Goal: Task Accomplishment & Management: Use online tool/utility

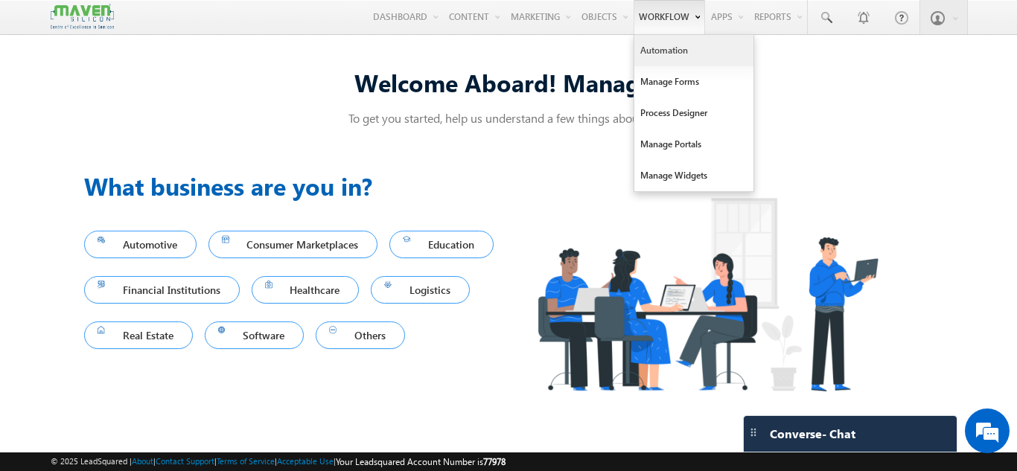
click at [664, 56] on link "Automation" at bounding box center [693, 50] width 119 height 31
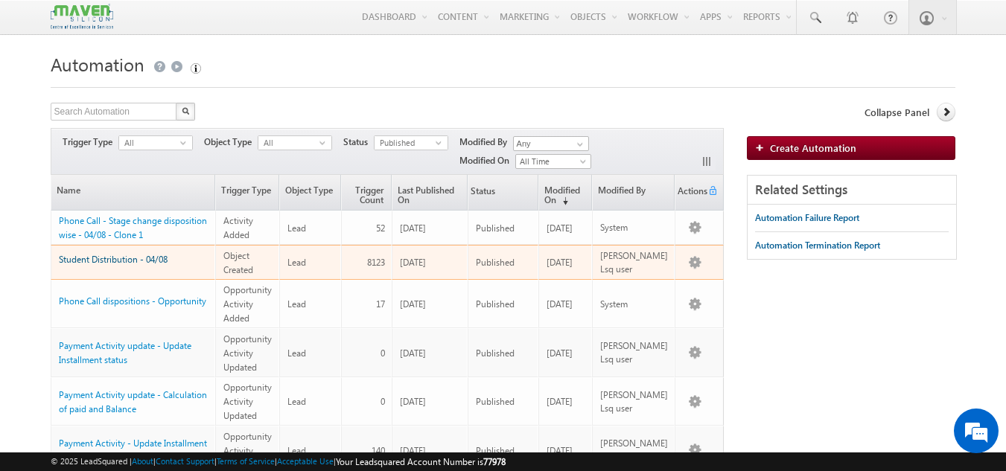
click at [131, 262] on link "Student Distribution - 04/08" at bounding box center [113, 259] width 109 height 11
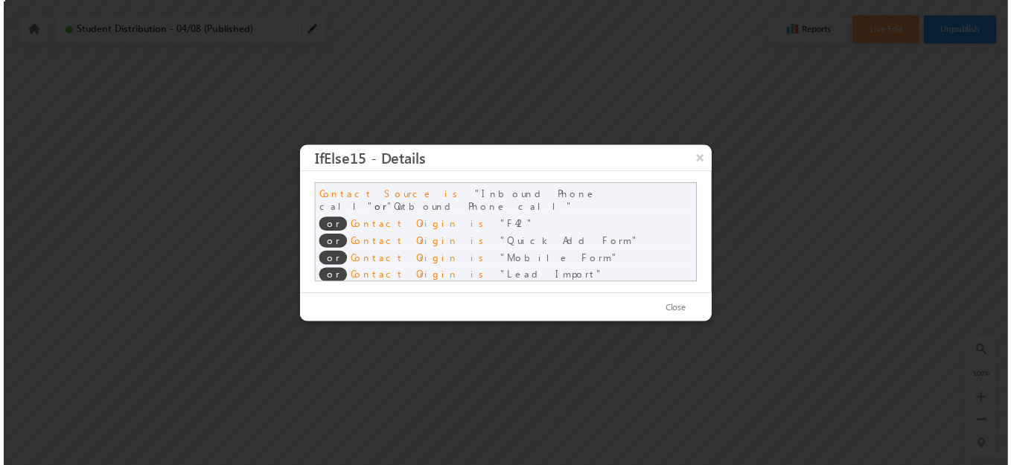
scroll to position [4, 0]
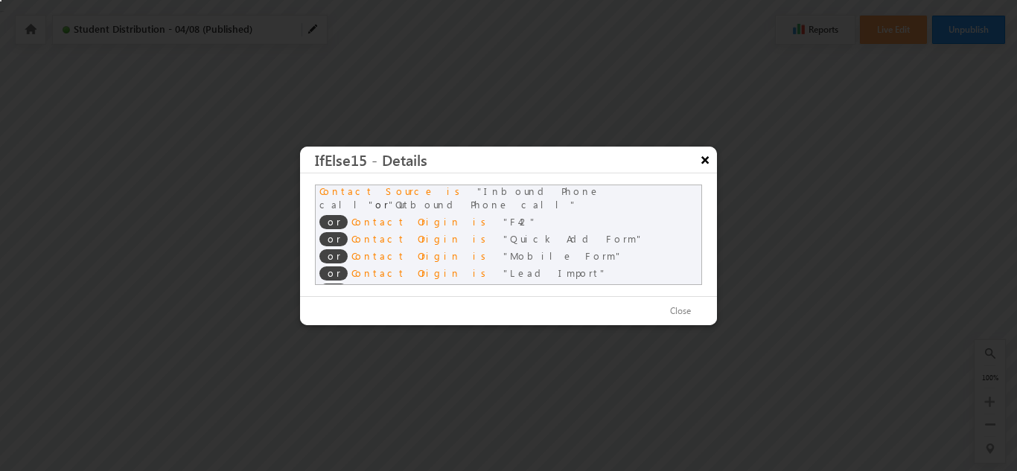
click at [709, 164] on button "×" at bounding box center [705, 160] width 24 height 26
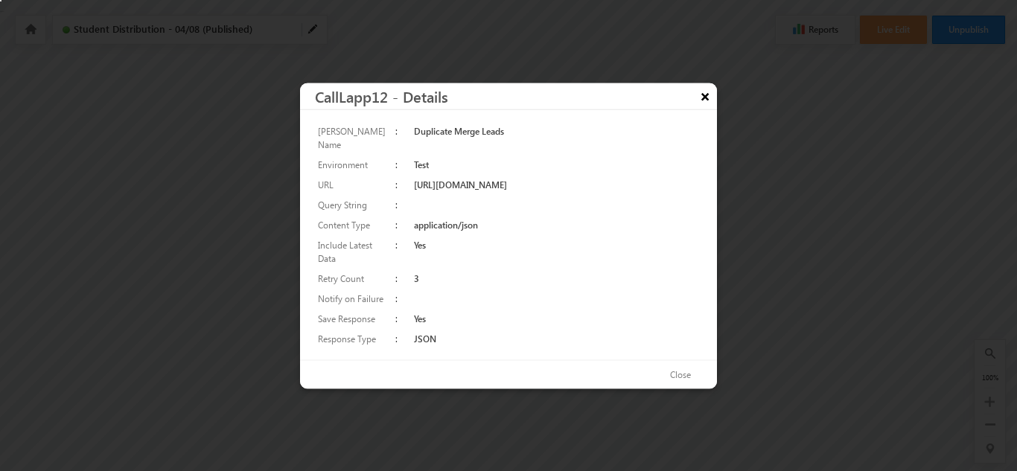
click at [704, 106] on button "×" at bounding box center [705, 96] width 24 height 26
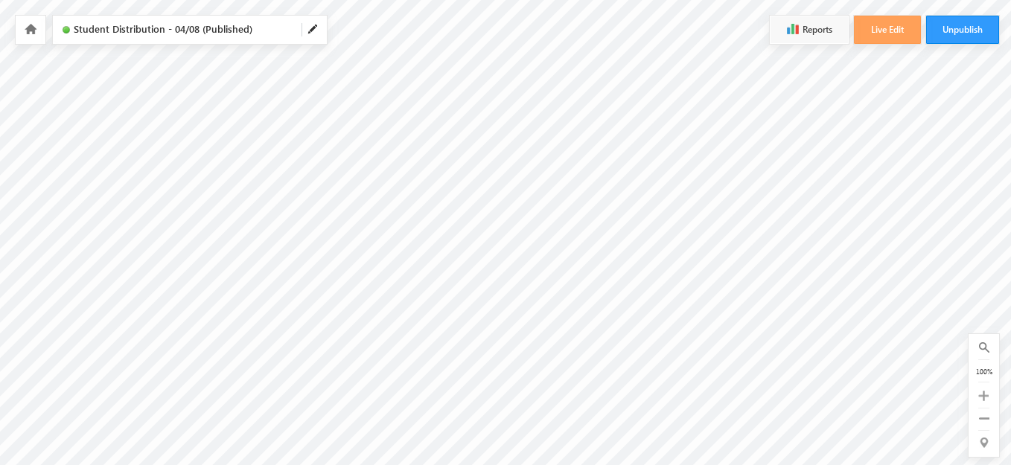
scroll to position [0, 453]
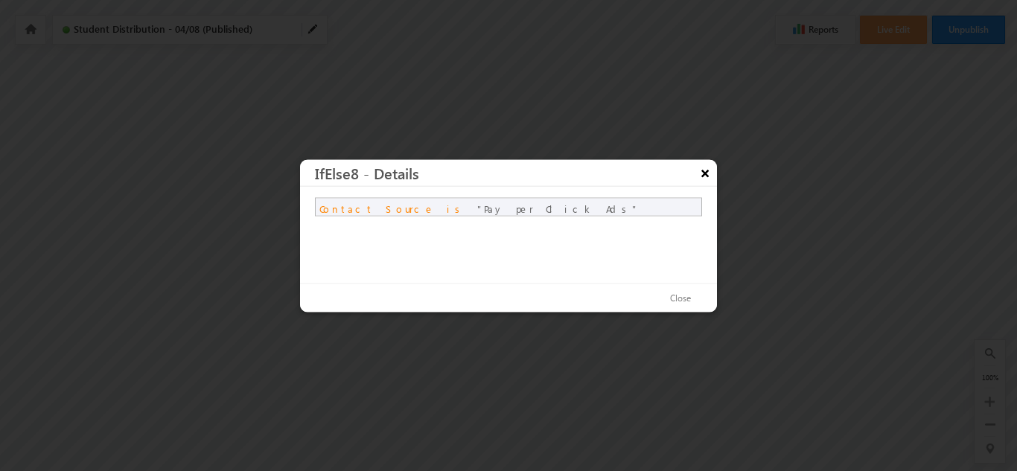
click at [700, 176] on button "×" at bounding box center [705, 172] width 24 height 26
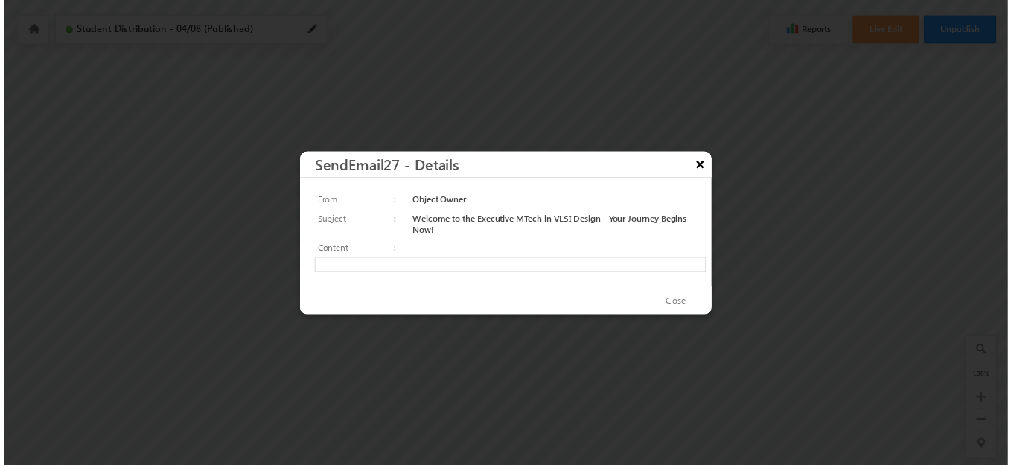
scroll to position [0, 0]
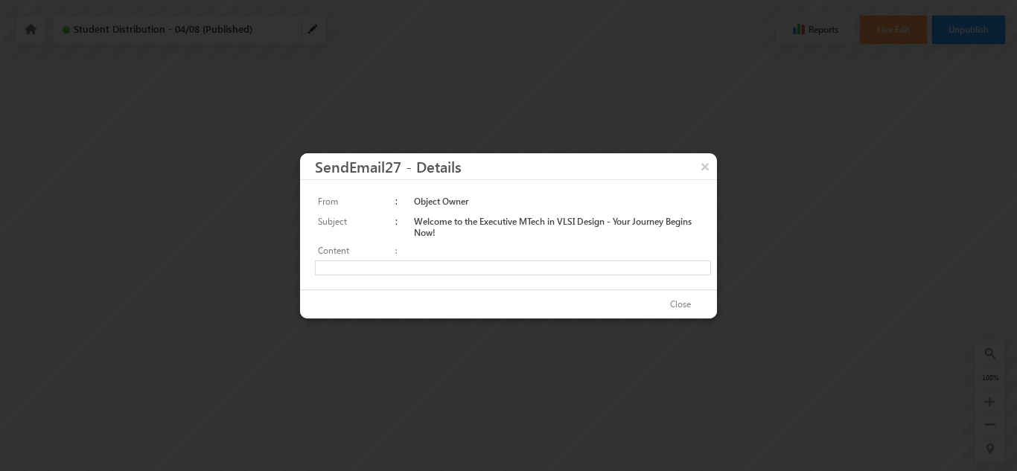
click at [689, 264] on iframe at bounding box center [513, 268] width 396 height 15
click at [709, 171] on button "×" at bounding box center [705, 166] width 24 height 26
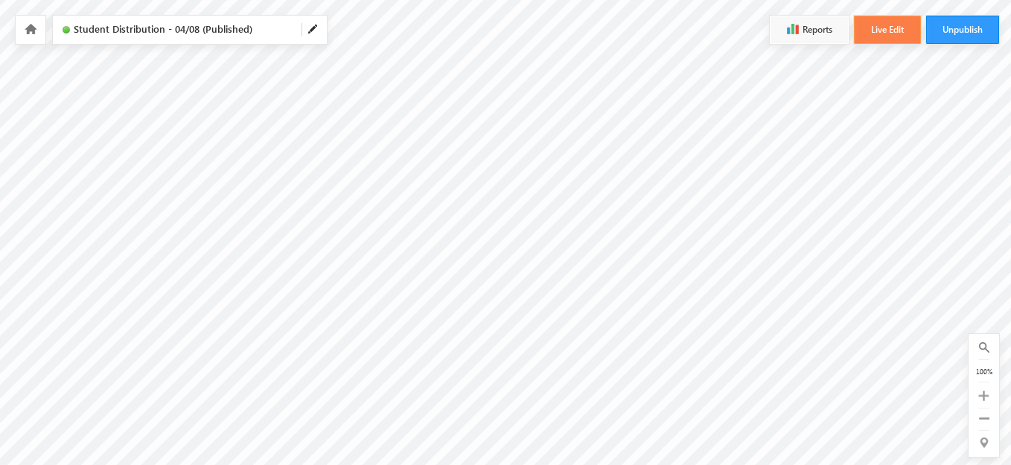
click at [884, 32] on button "Live Edit" at bounding box center [887, 30] width 67 height 28
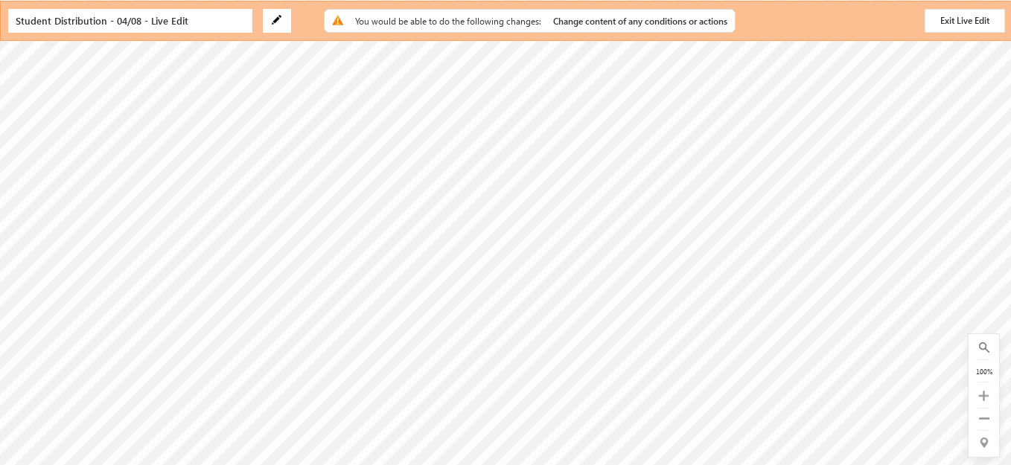
scroll to position [0, 161]
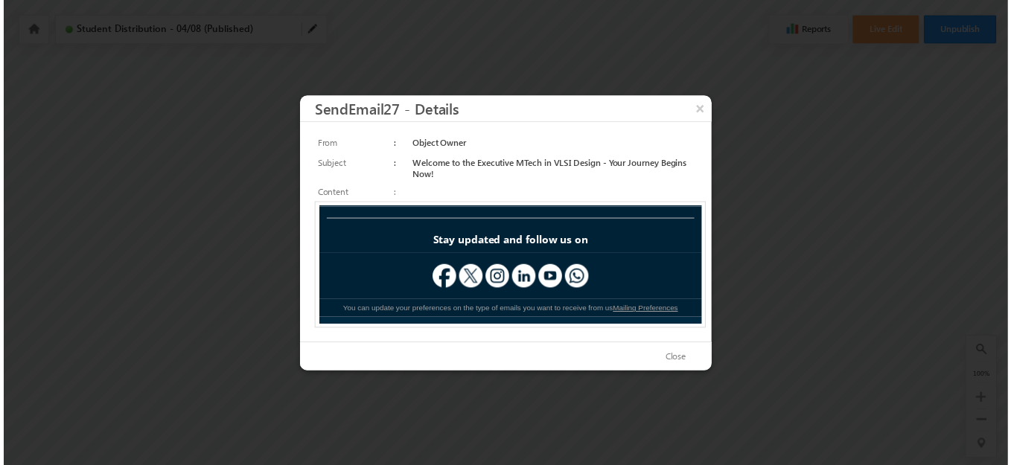
scroll to position [904, 0]
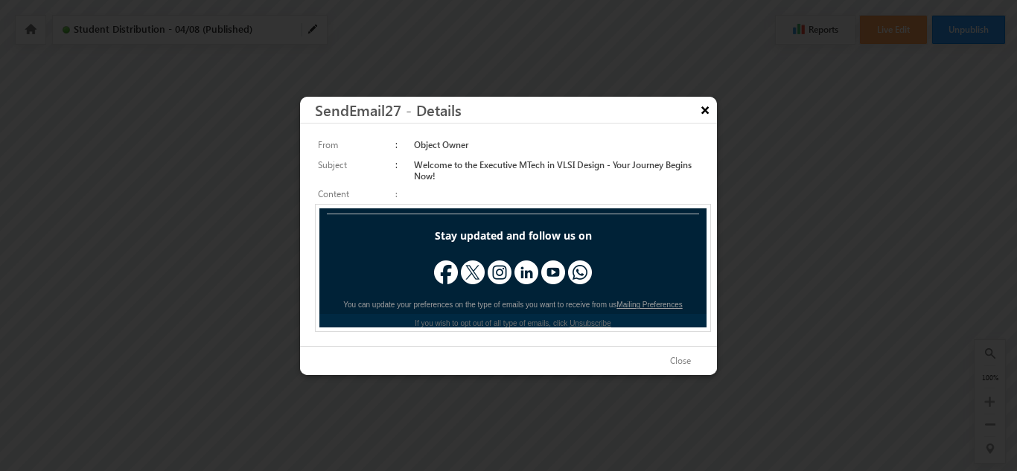
click at [703, 106] on button "×" at bounding box center [705, 110] width 24 height 26
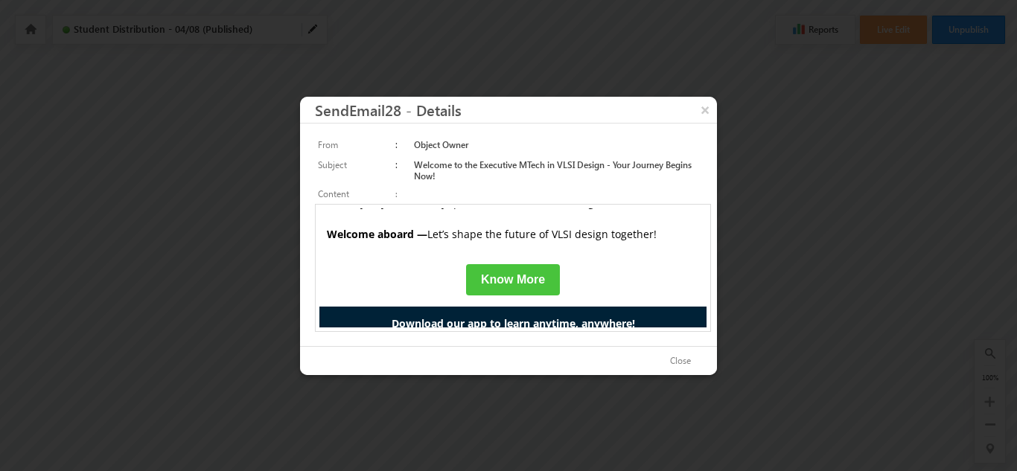
scroll to position [572, 0]
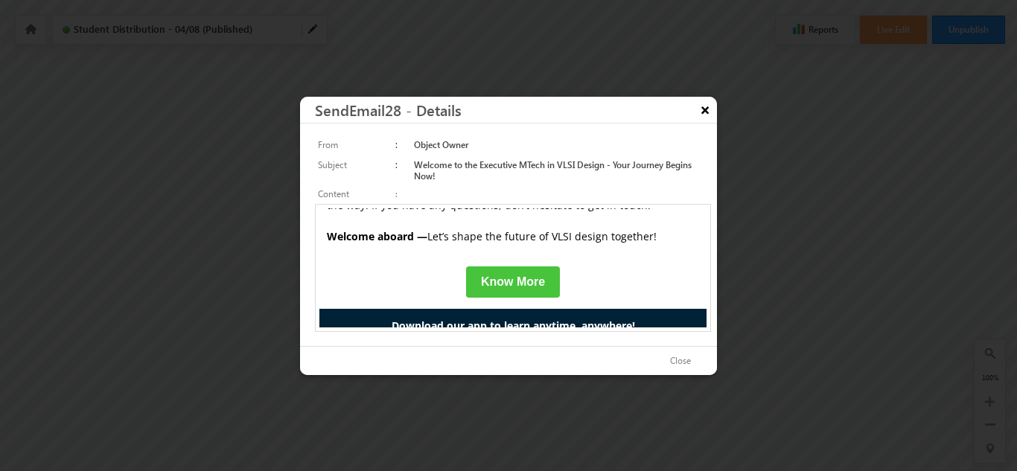
click at [705, 111] on button "×" at bounding box center [705, 110] width 24 height 26
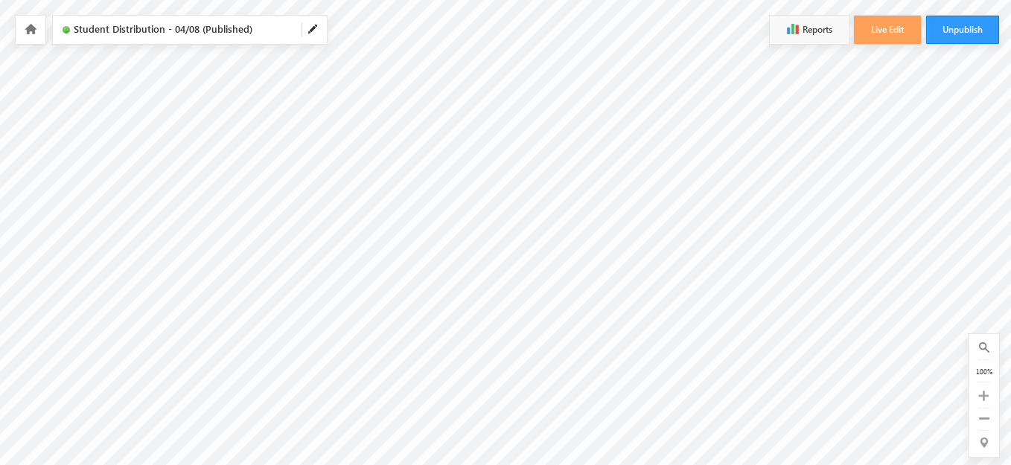
scroll to position [0, 314]
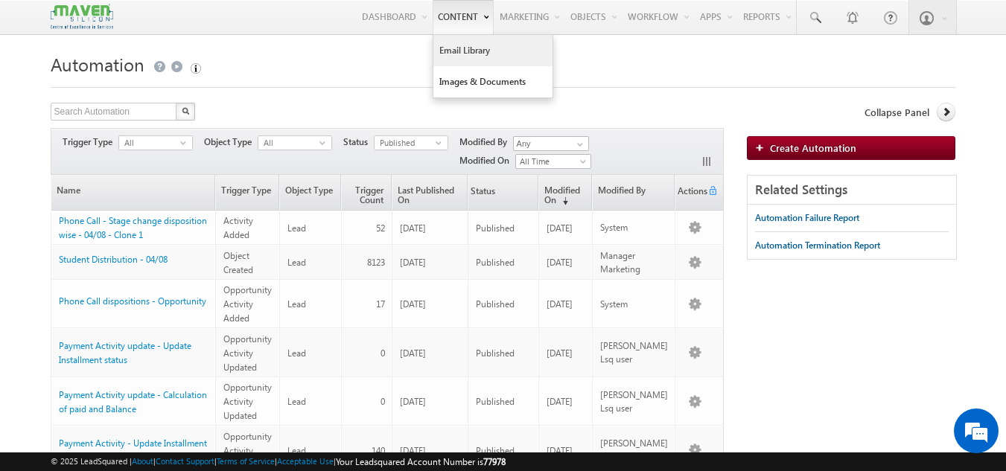
click at [474, 38] on link "Email Library" at bounding box center [492, 50] width 119 height 31
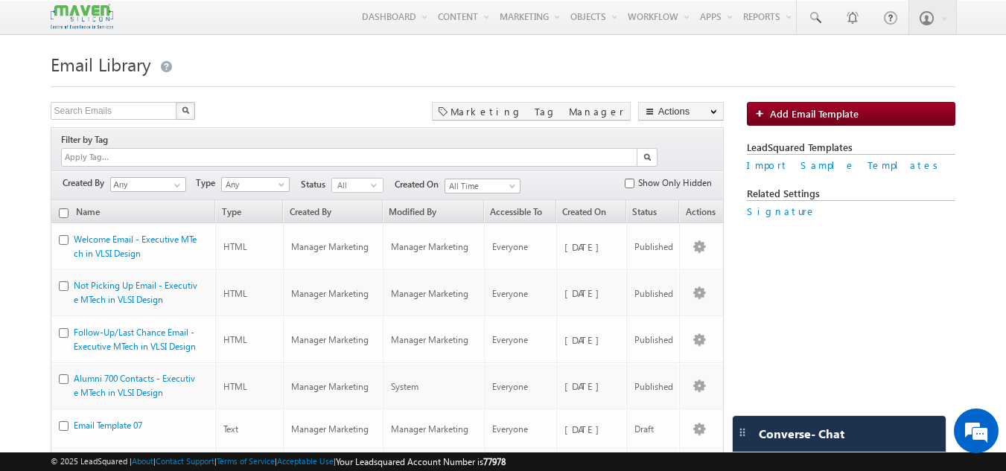
click at [204, 57] on h1 "Email Library" at bounding box center [503, 62] width 905 height 29
